Goal: Information Seeking & Learning: Learn about a topic

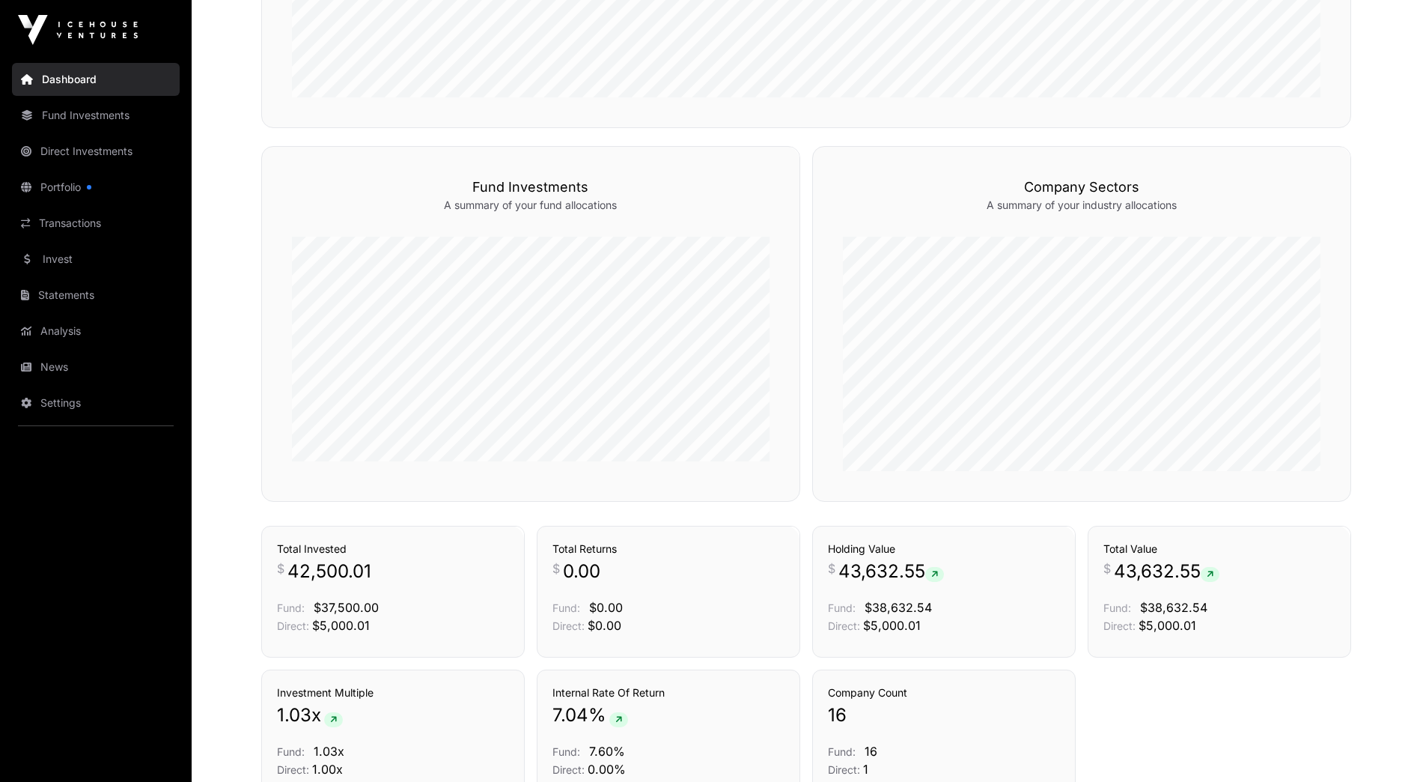
scroll to position [904, 0]
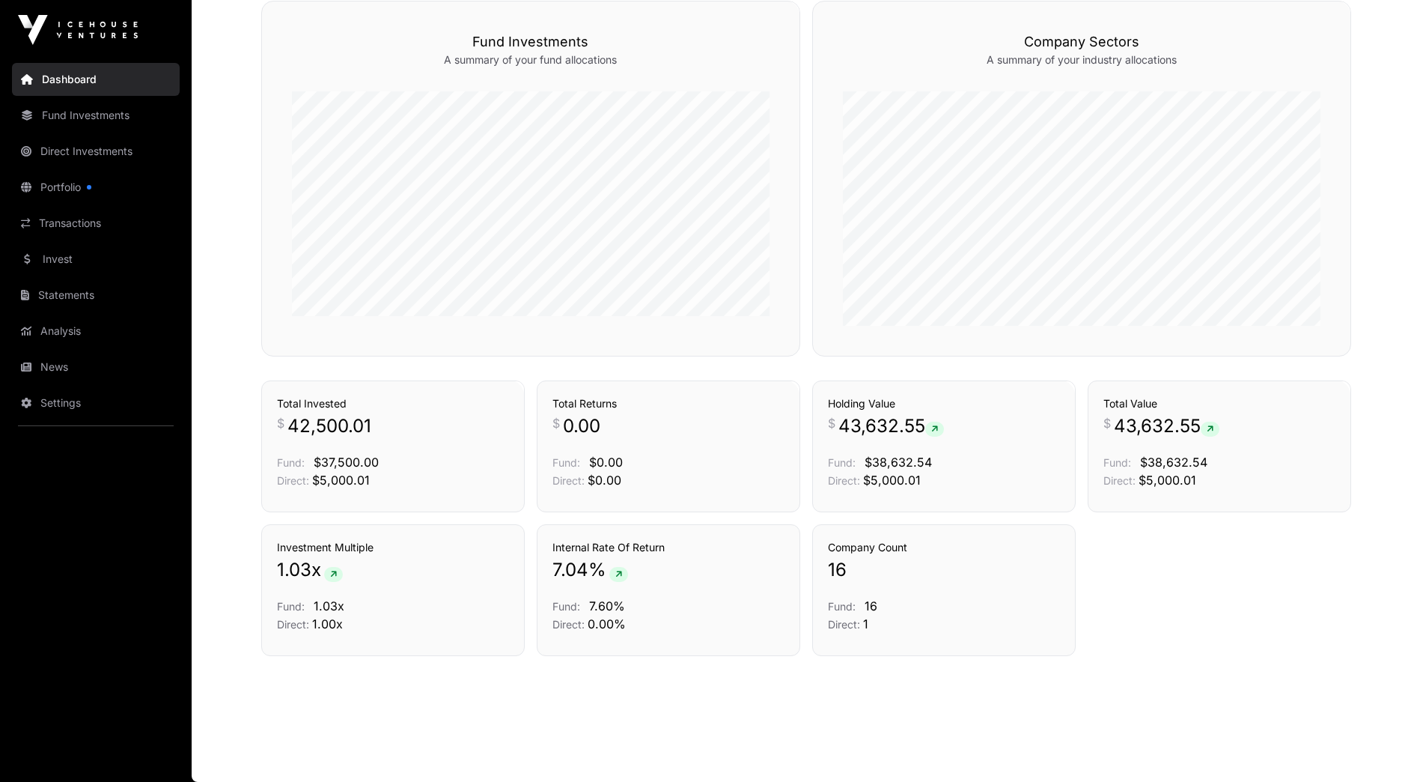
click at [69, 261] on link "Invest" at bounding box center [96, 259] width 168 height 33
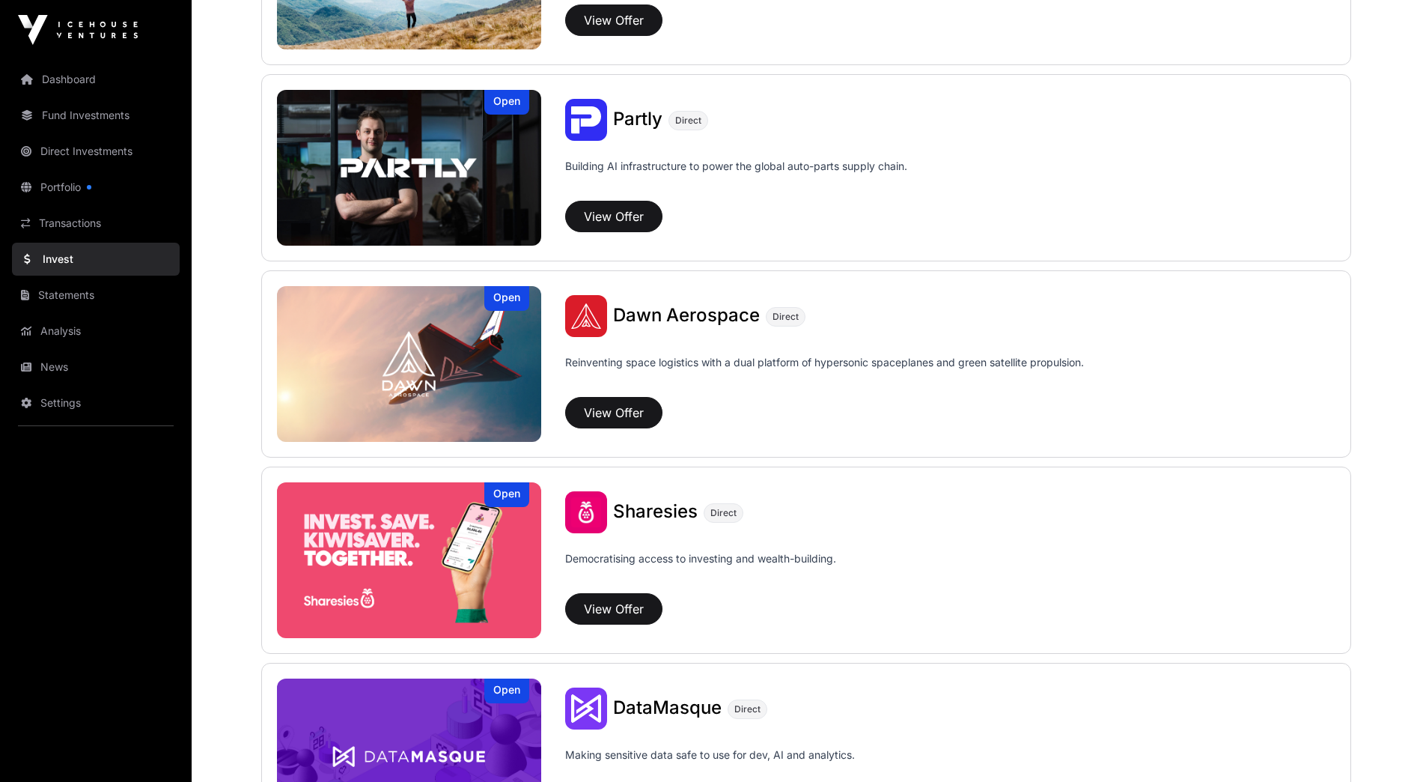
scroll to position [1497, 0]
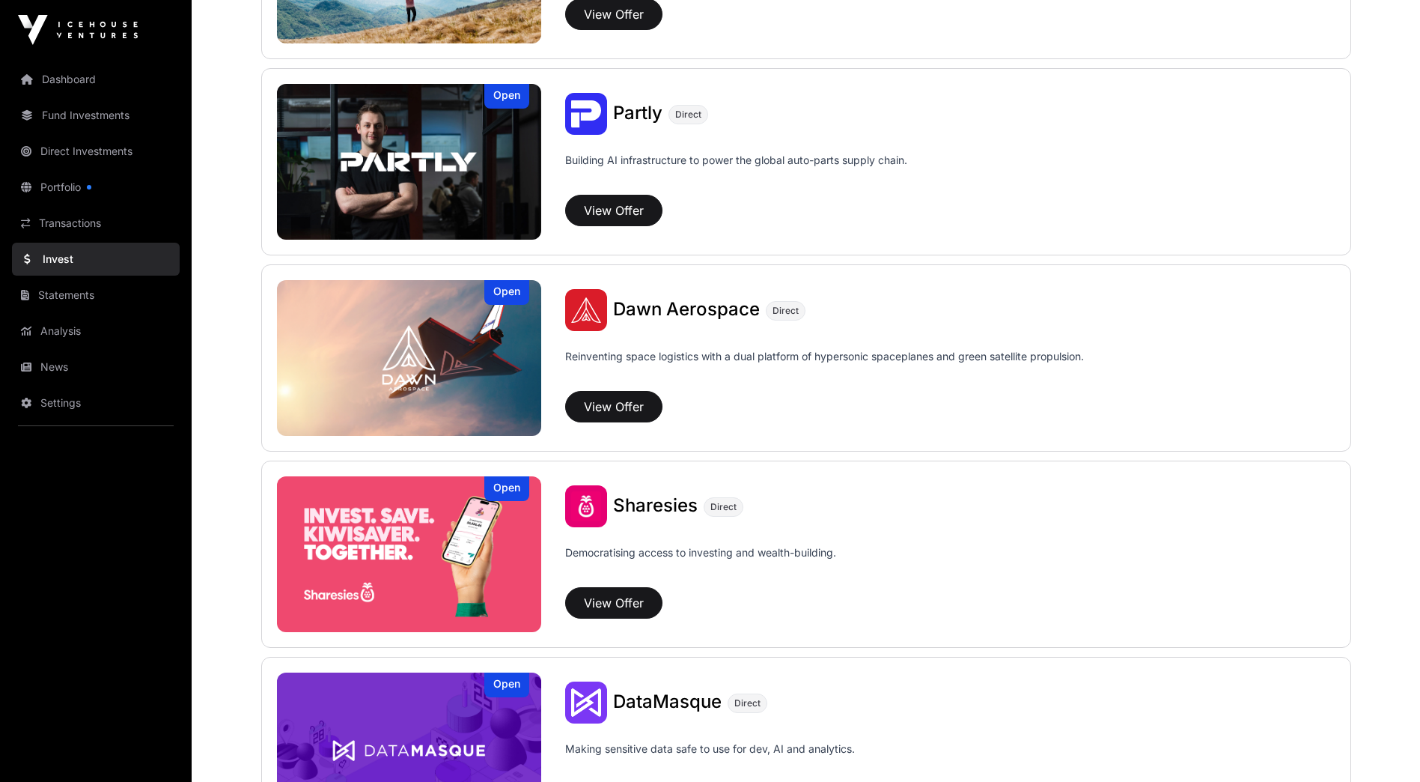
click at [651, 503] on span "Sharesies" at bounding box center [655, 505] width 85 height 22
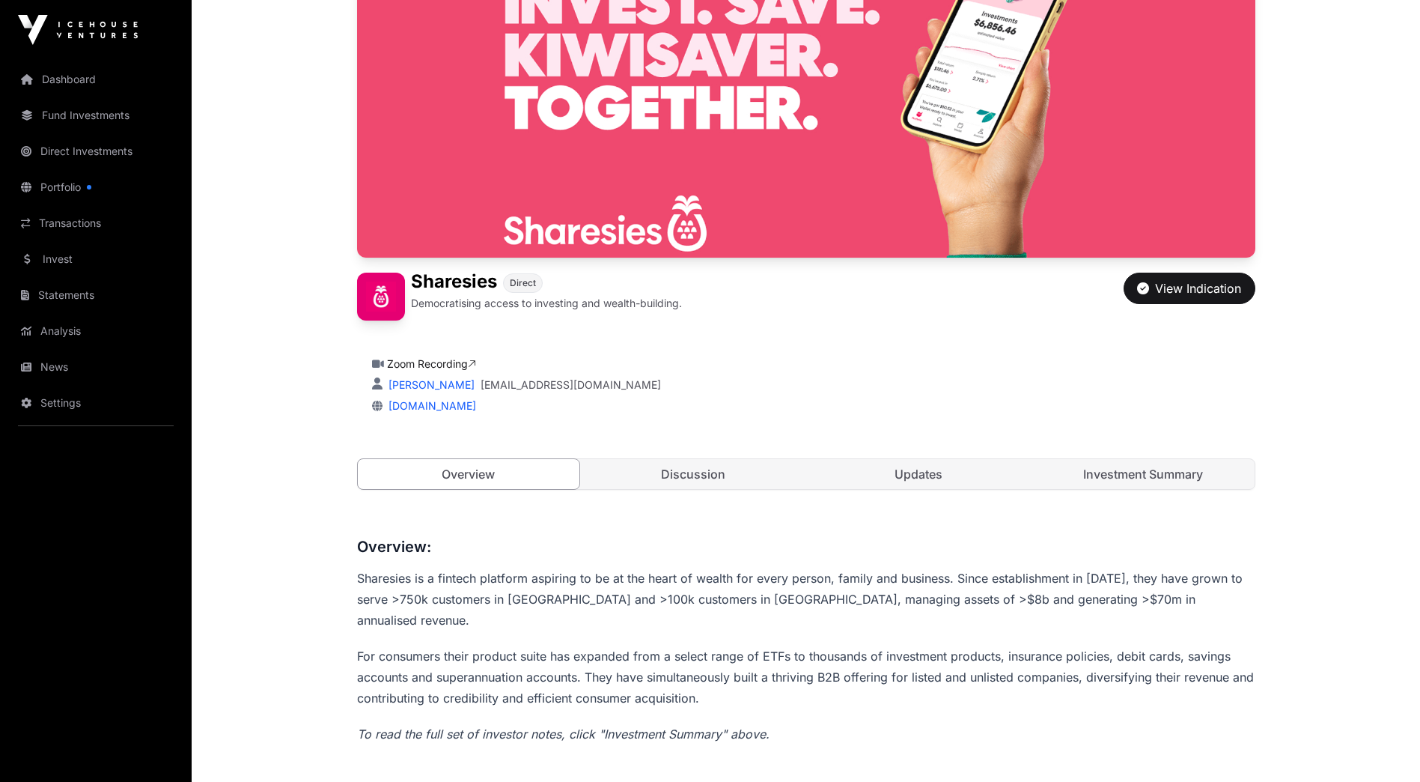
scroll to position [150, 0]
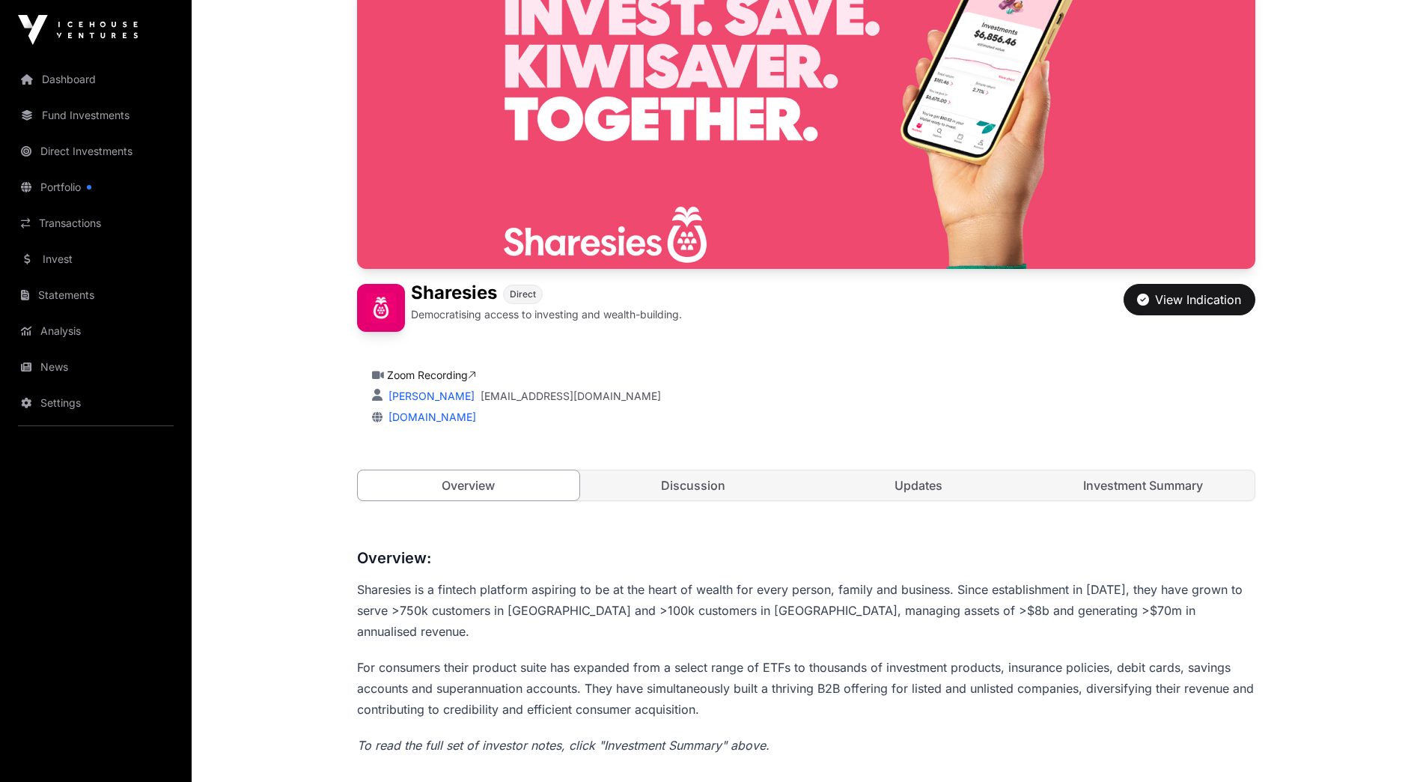
click at [719, 490] on link "Discussion" at bounding box center [693, 485] width 222 height 30
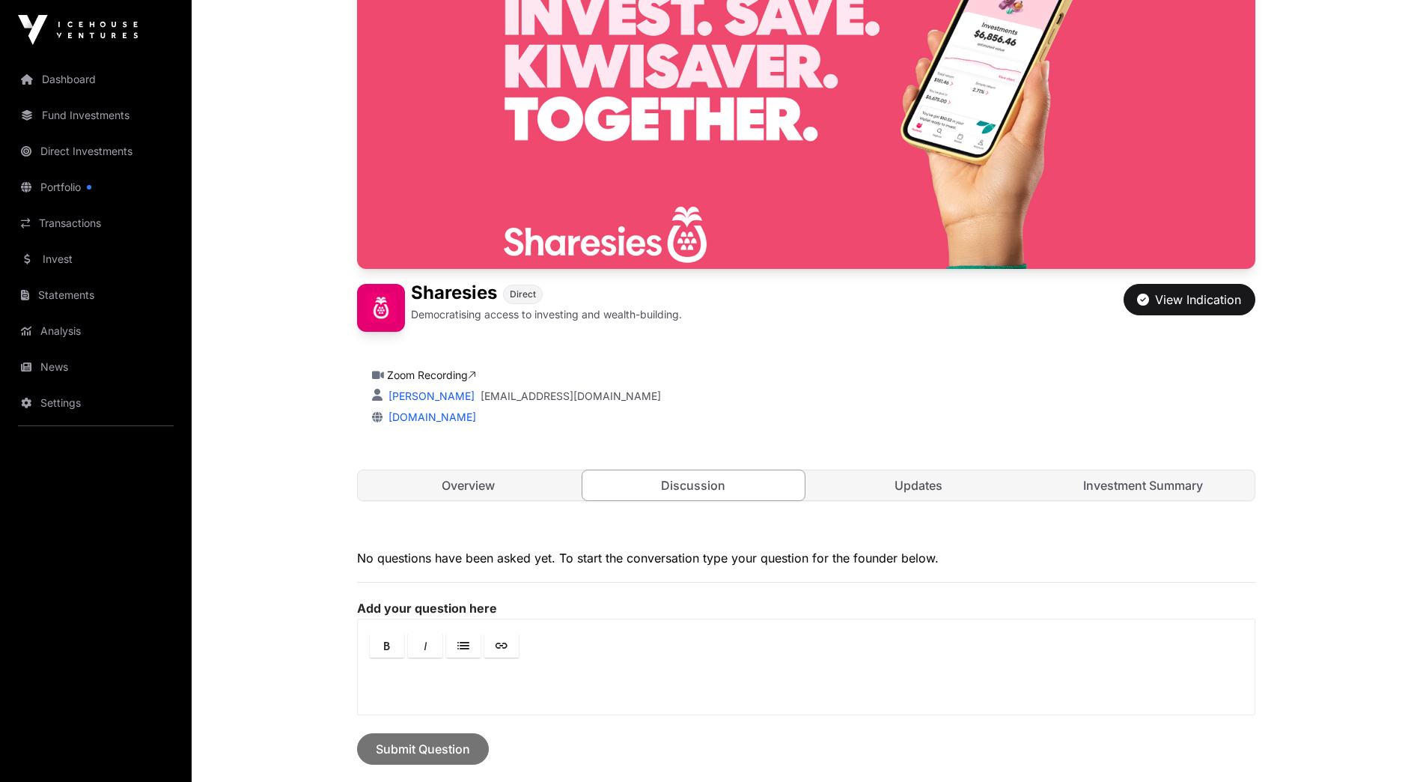
click at [896, 489] on link "Updates" at bounding box center [919, 485] width 222 height 30
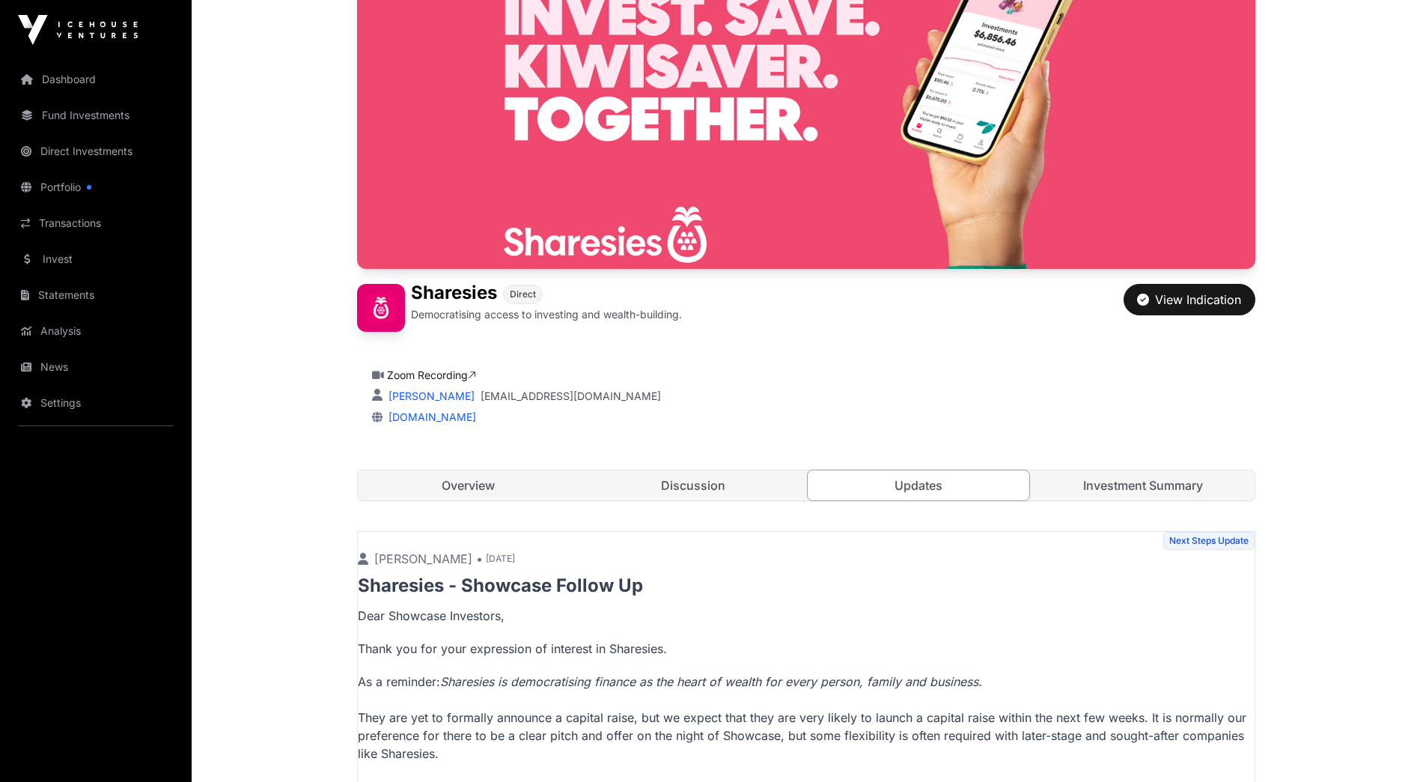
click at [1080, 489] on link "Investment Summary" at bounding box center [1143, 485] width 222 height 30
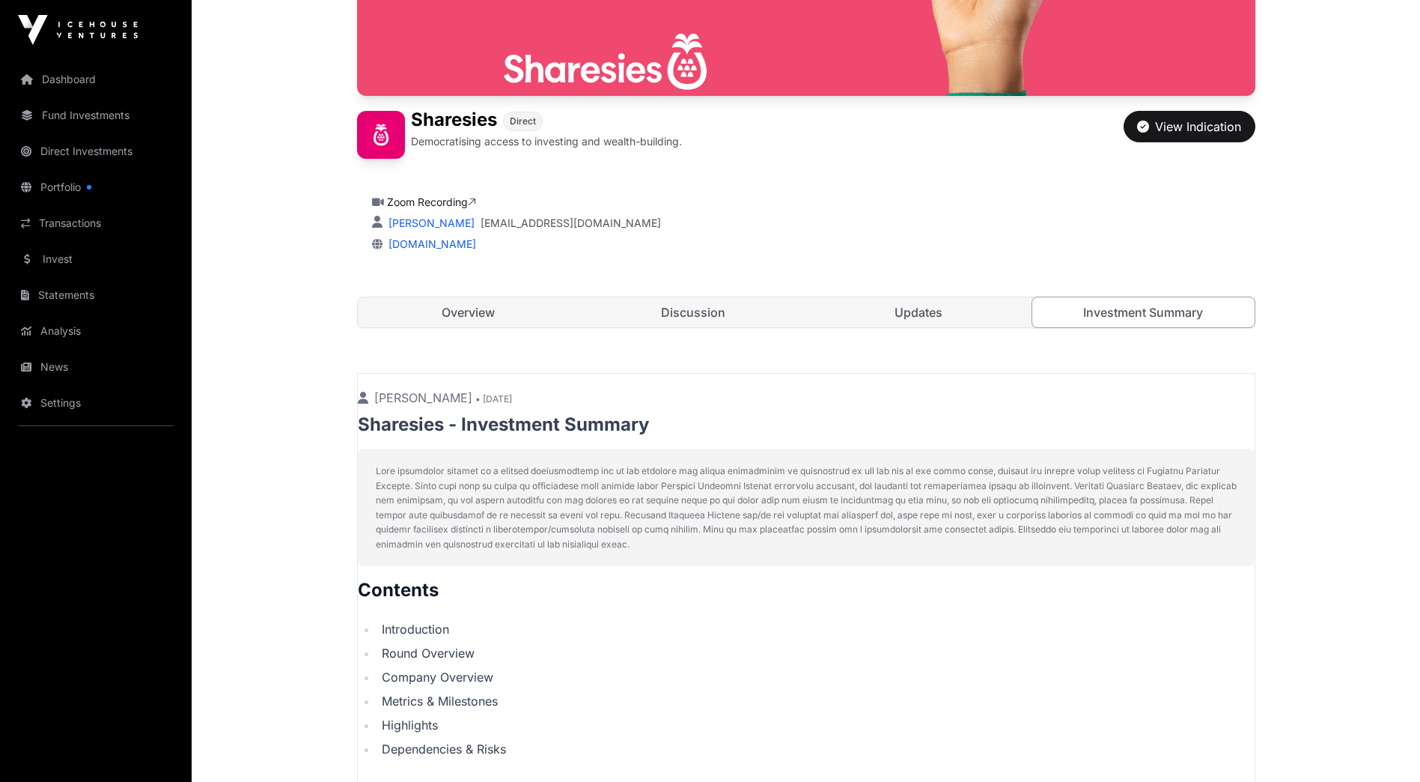
scroll to position [599, 0]
